Goal: Find specific page/section: Find specific page/section

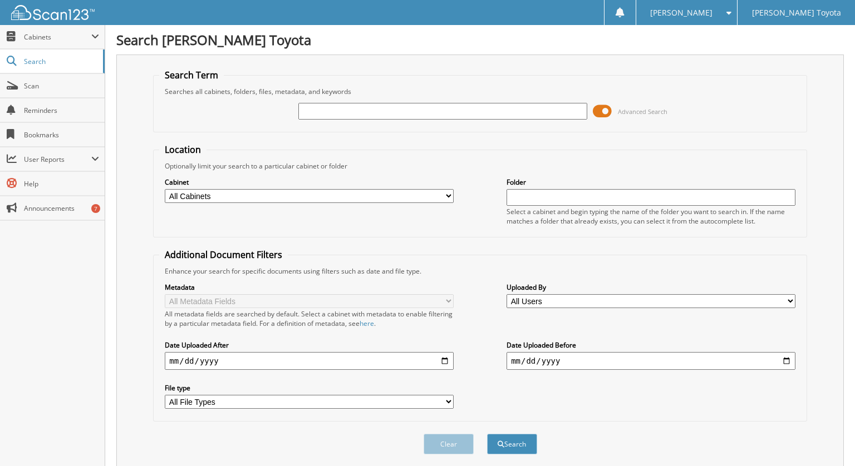
click at [314, 109] on input "text" at bounding box center [442, 111] width 289 height 17
type input "25T182"
click at [242, 194] on select "All Cabinets DEALS REPAIR ORDERS Test1 Needs Filing" at bounding box center [309, 196] width 289 height 14
select select "10354"
click at [165, 189] on select "All Cabinets DEALS REPAIR ORDERS Test1 Needs Filing" at bounding box center [309, 196] width 289 height 14
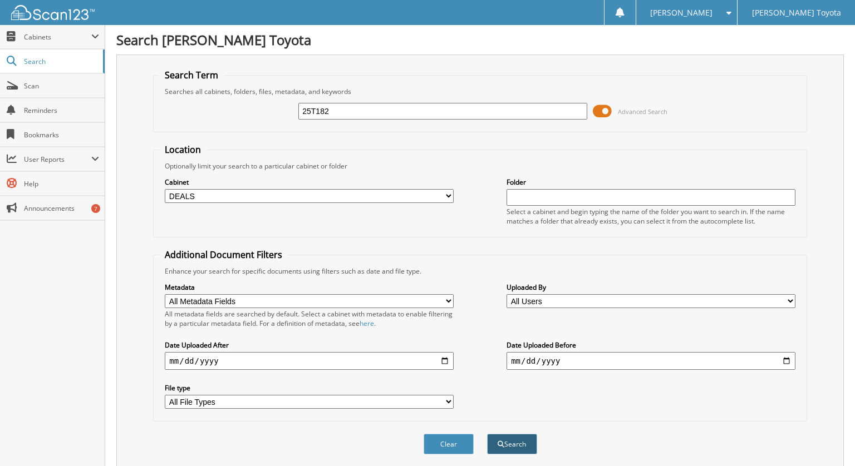
click at [515, 438] on button "Search" at bounding box center [512, 444] width 50 height 21
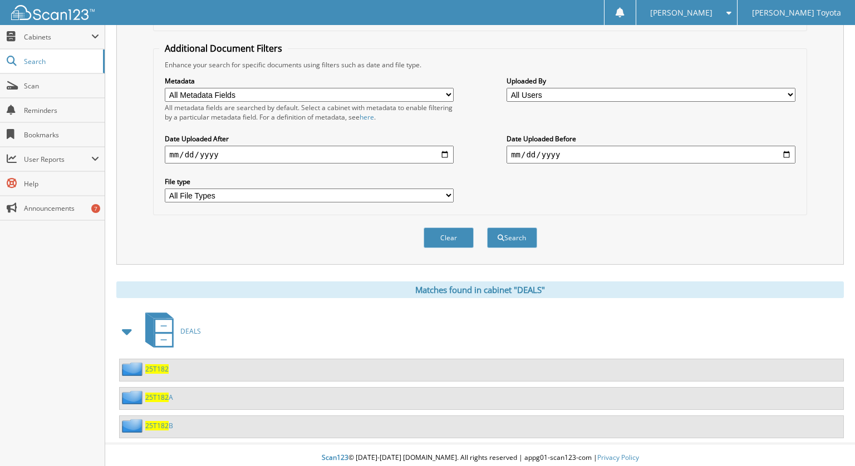
click at [151, 364] on span "25T182" at bounding box center [156, 368] width 23 height 9
